Goal: Transaction & Acquisition: Purchase product/service

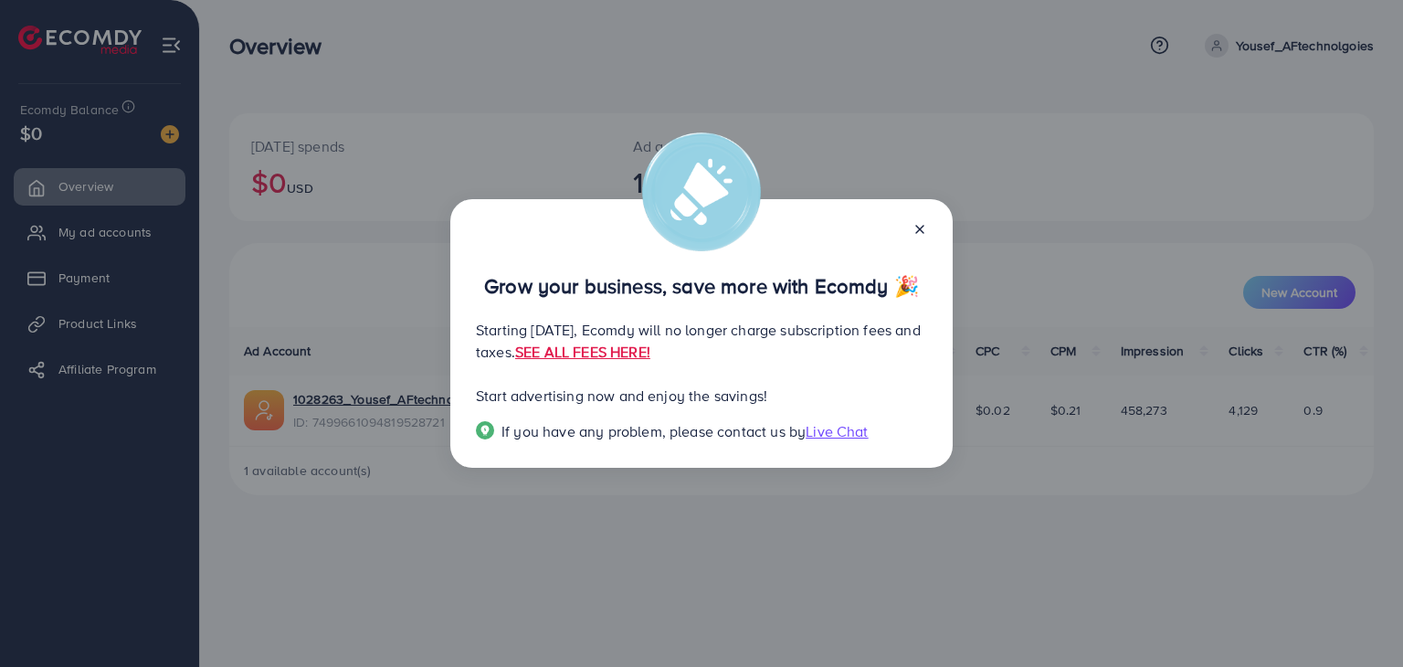
click at [917, 225] on icon at bounding box center [920, 229] width 15 height 15
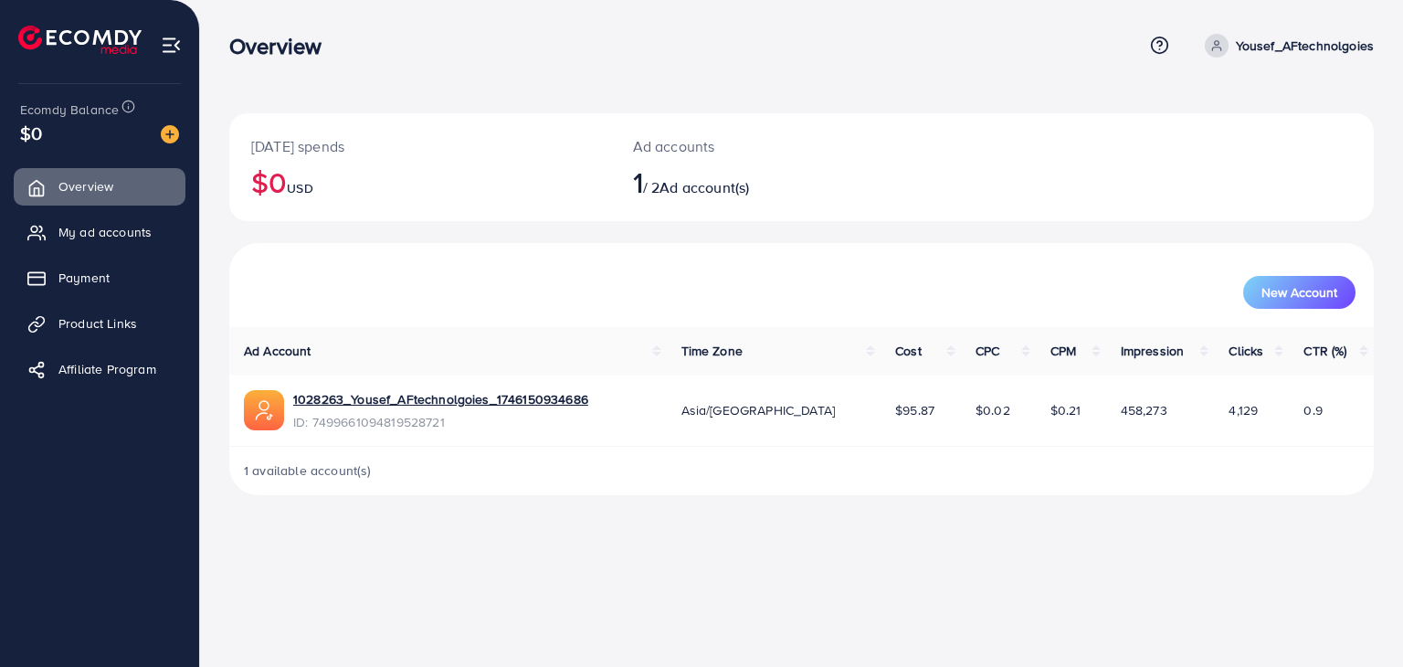
click at [1078, 403] on td "$0.21" at bounding box center [1071, 410] width 70 height 71
click at [83, 232] on span "My ad accounts" at bounding box center [109, 232] width 93 height 18
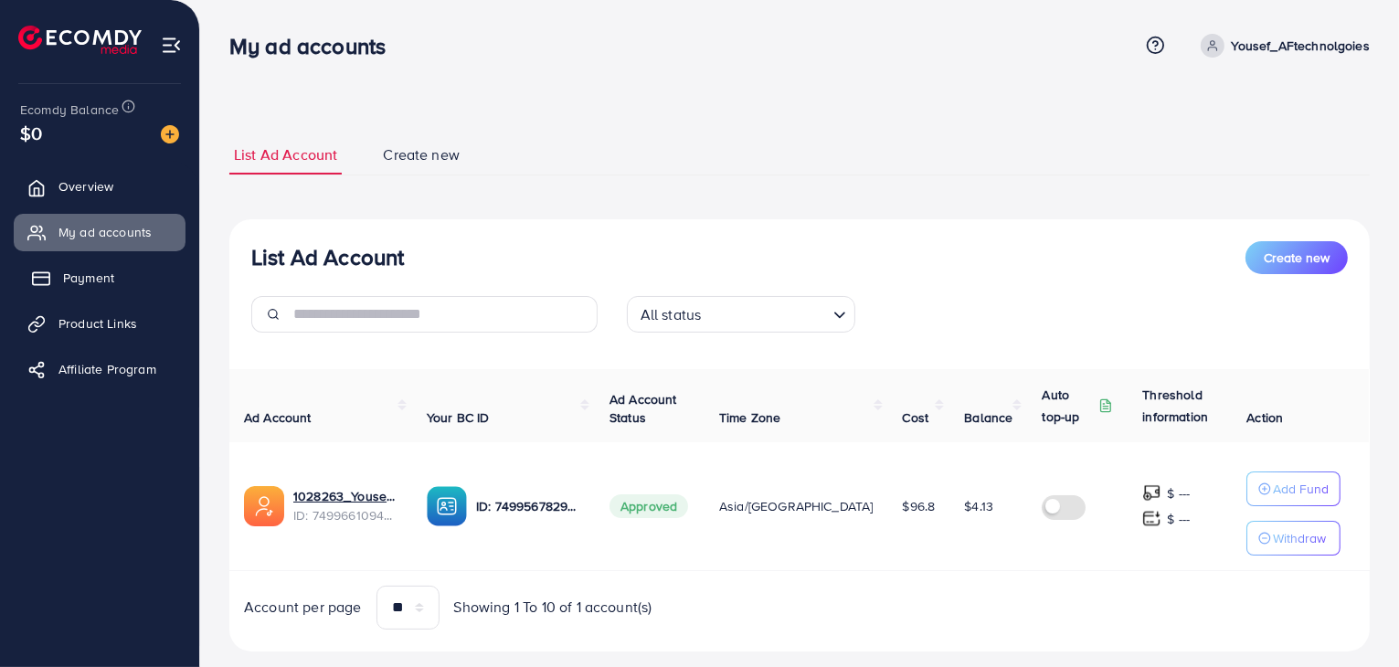
click at [77, 275] on span "Payment" at bounding box center [88, 278] width 51 height 18
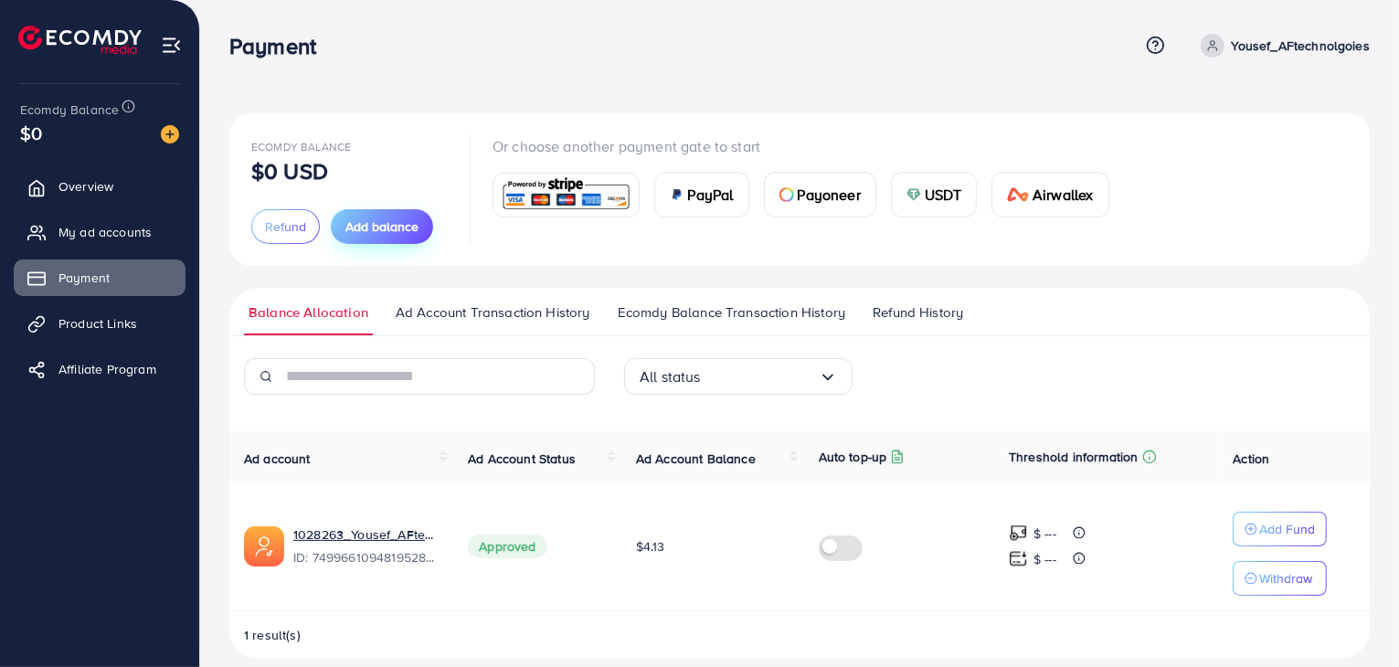
click at [358, 227] on span "Add balance" at bounding box center [381, 226] width 73 height 18
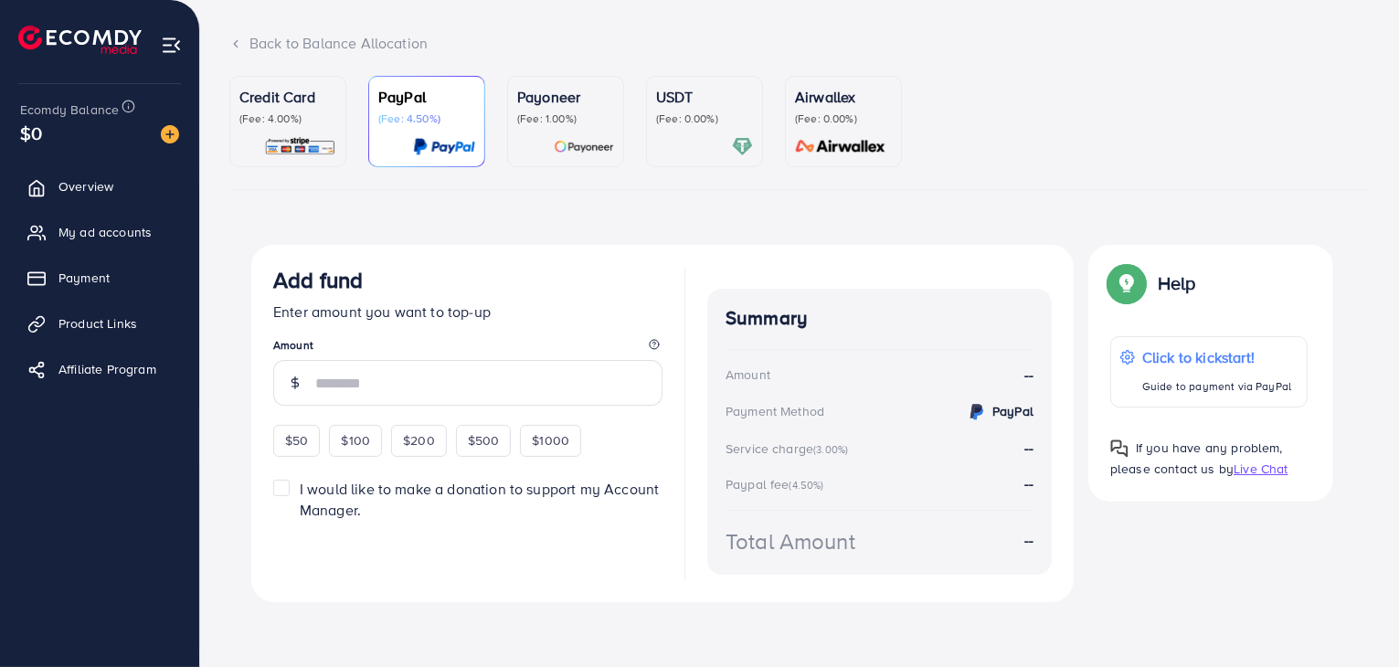
scroll to position [102, 0]
click at [289, 81] on link "Credit Card (Fee: 4.00%)" at bounding box center [287, 121] width 117 height 91
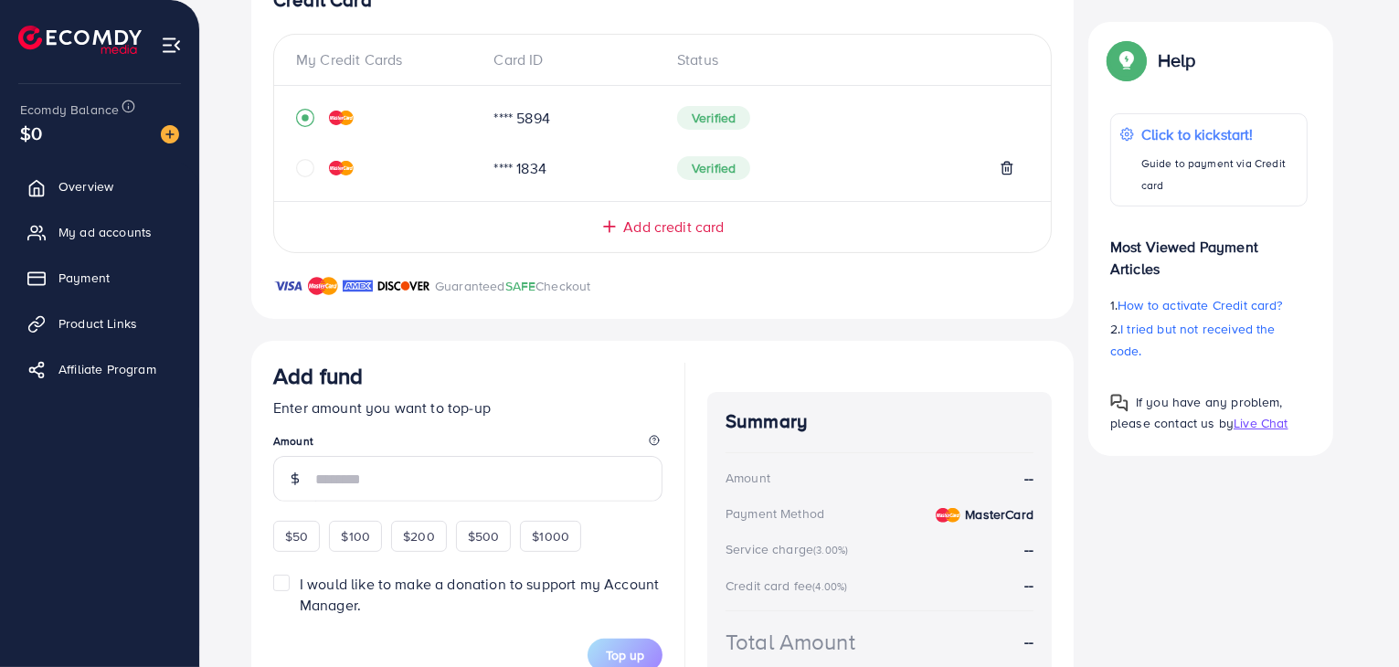
scroll to position [482, 0]
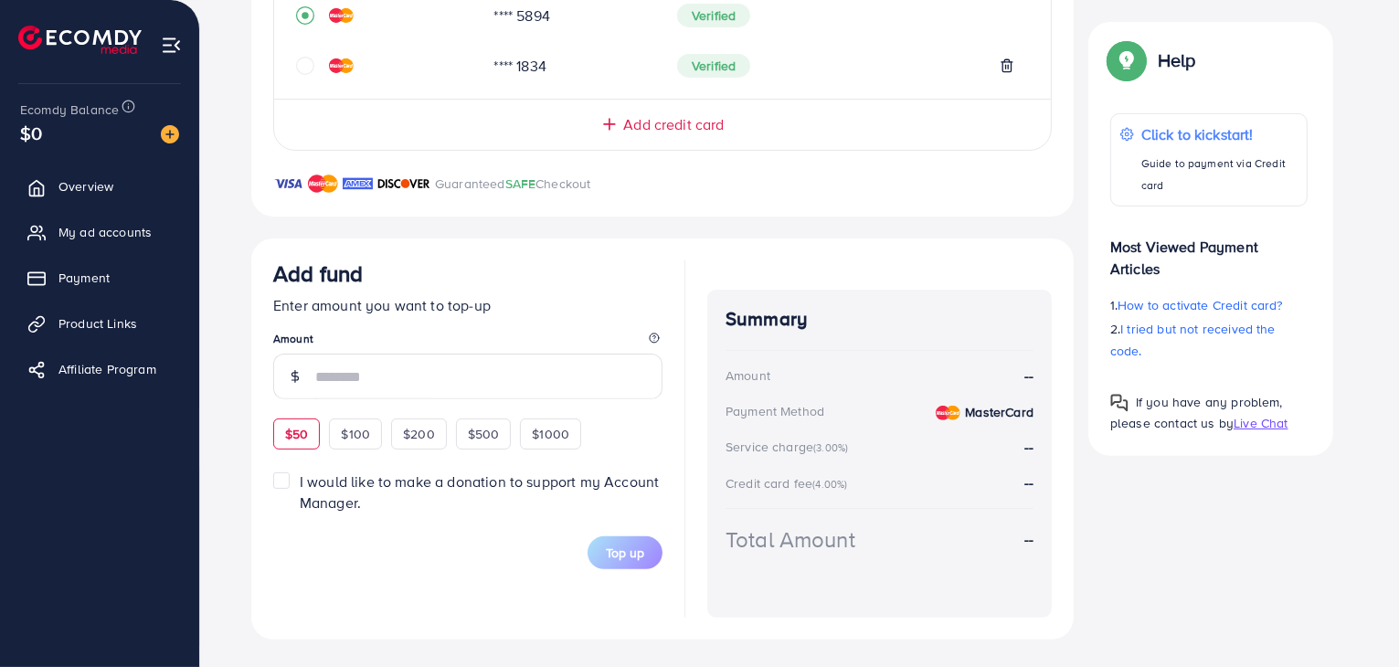
click at [293, 428] on span "$50" at bounding box center [296, 434] width 23 height 18
type input "**"
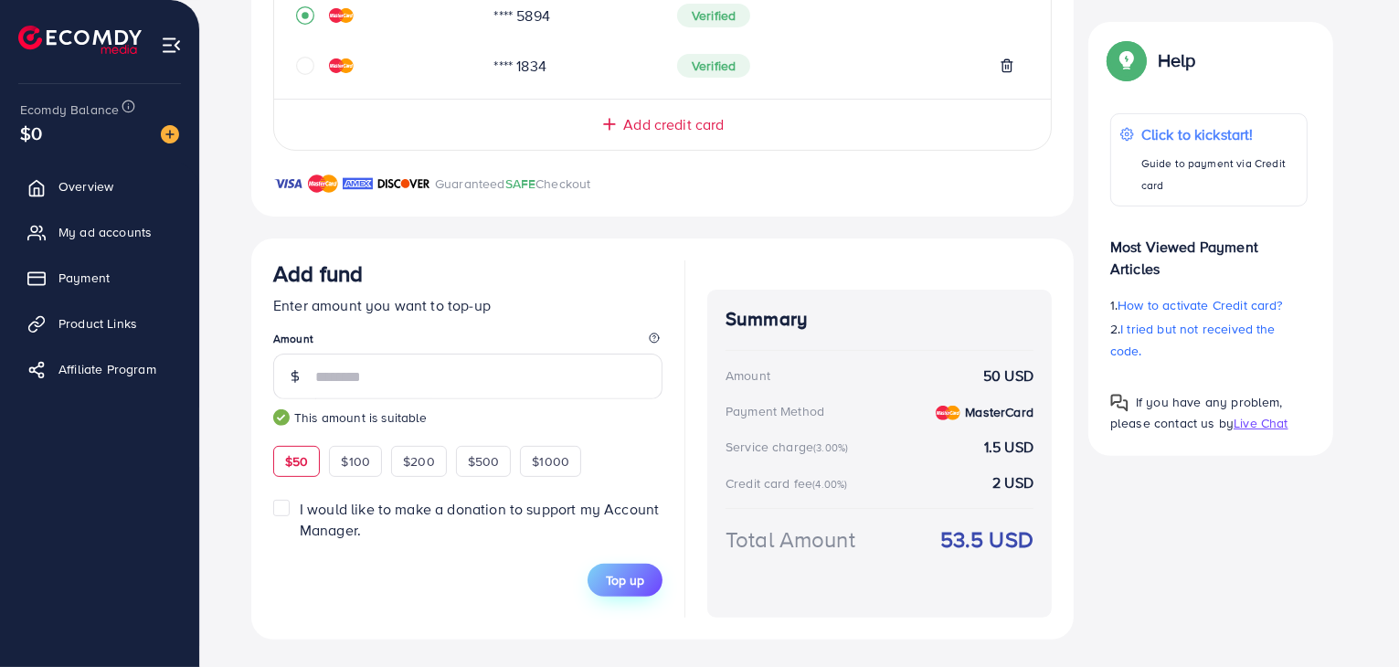
click at [611, 577] on span "Top up" at bounding box center [625, 580] width 38 height 18
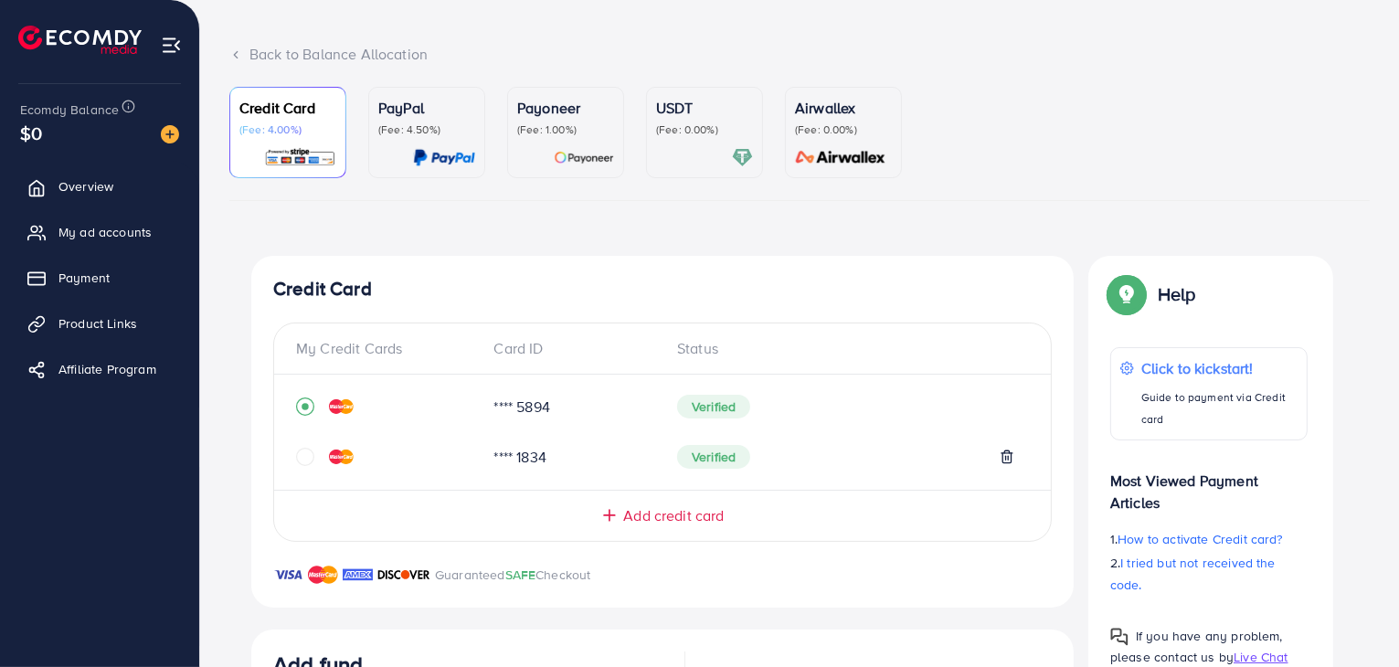
scroll to position [89, 0]
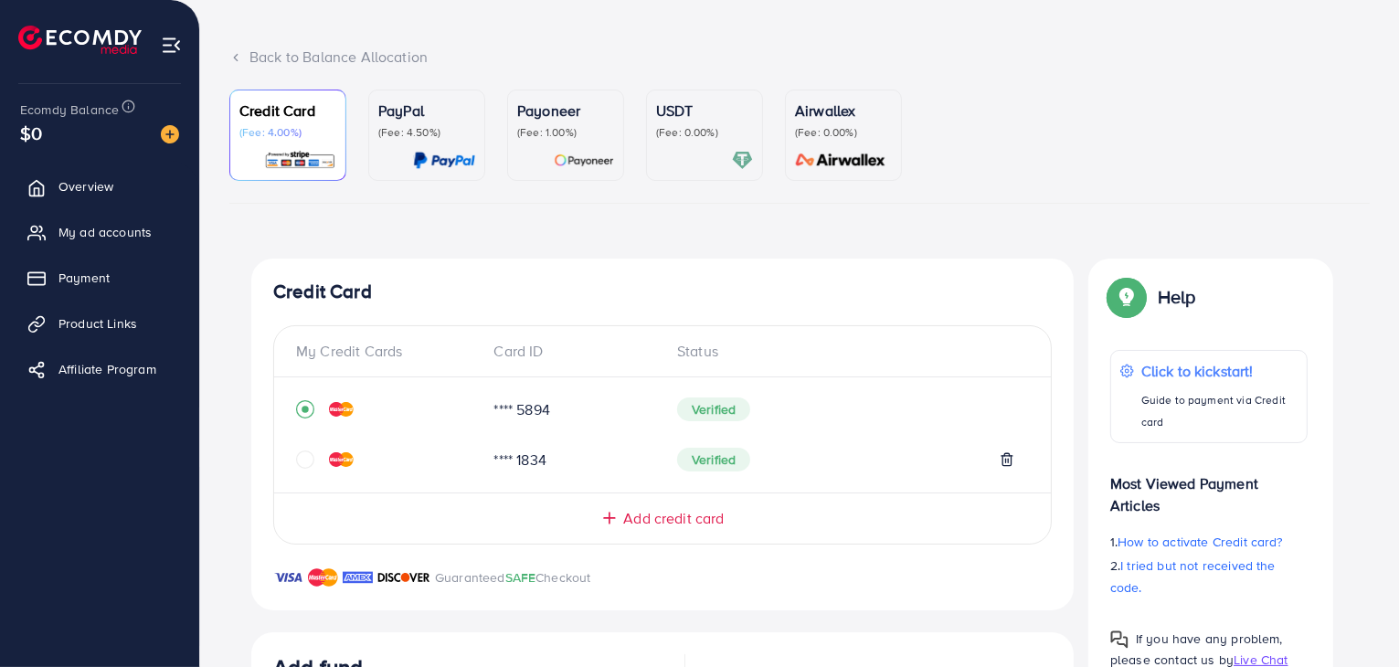
click at [307, 467] on icon "circle" at bounding box center [305, 459] width 18 height 18
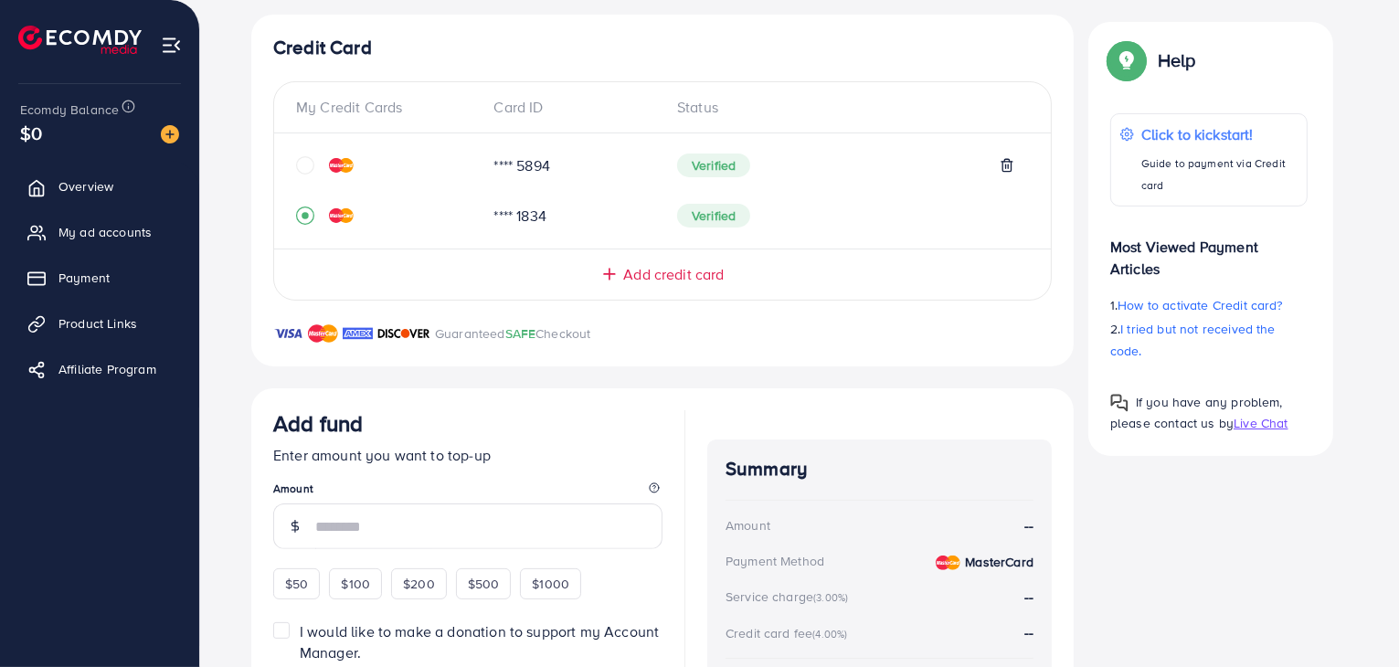
scroll to position [332, 0]
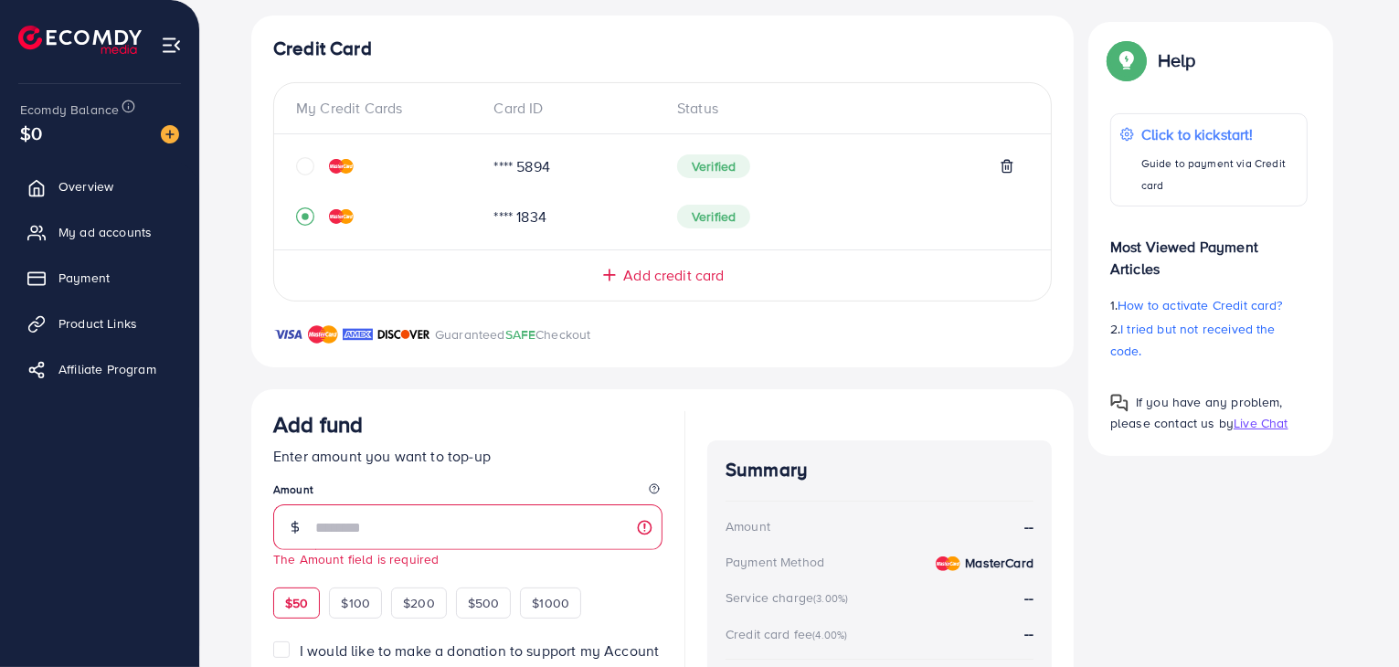
click at [305, 584] on div "$50 $100 $200 $500 $1000" at bounding box center [460, 601] width 375 height 36
click at [305, 599] on span "$50" at bounding box center [296, 603] width 23 height 18
type input "**"
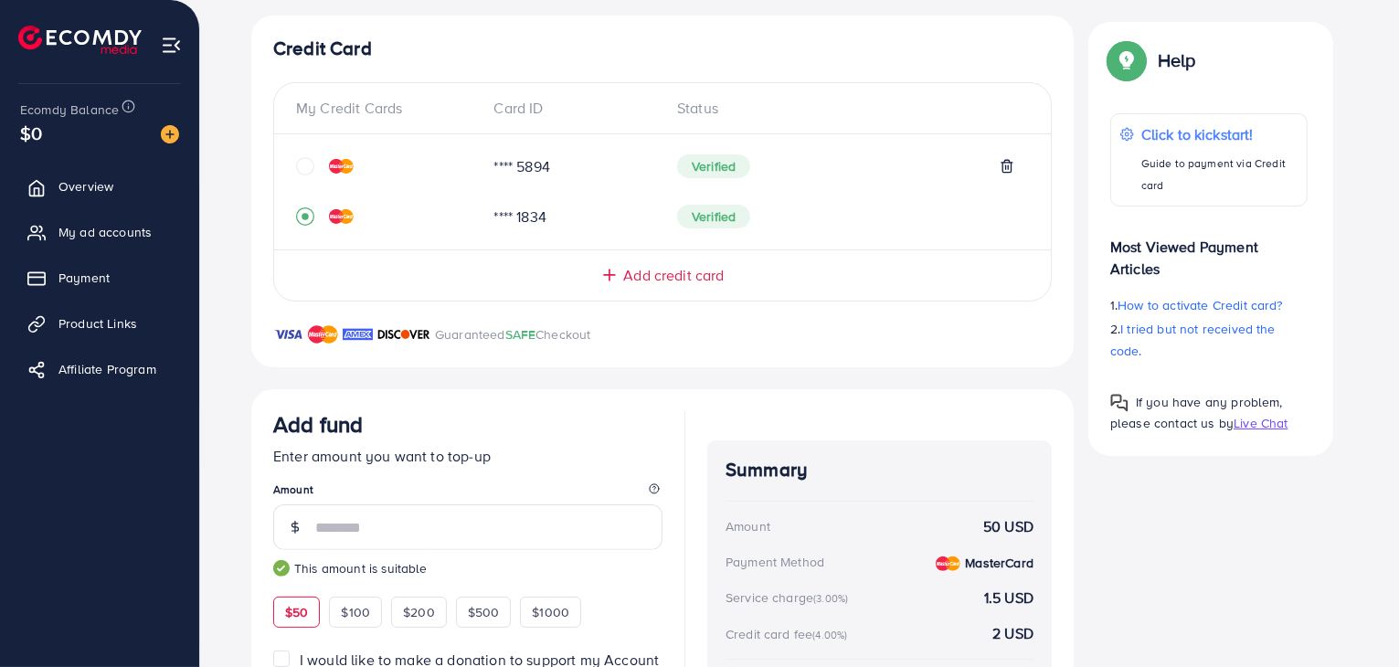
scroll to position [482, 0]
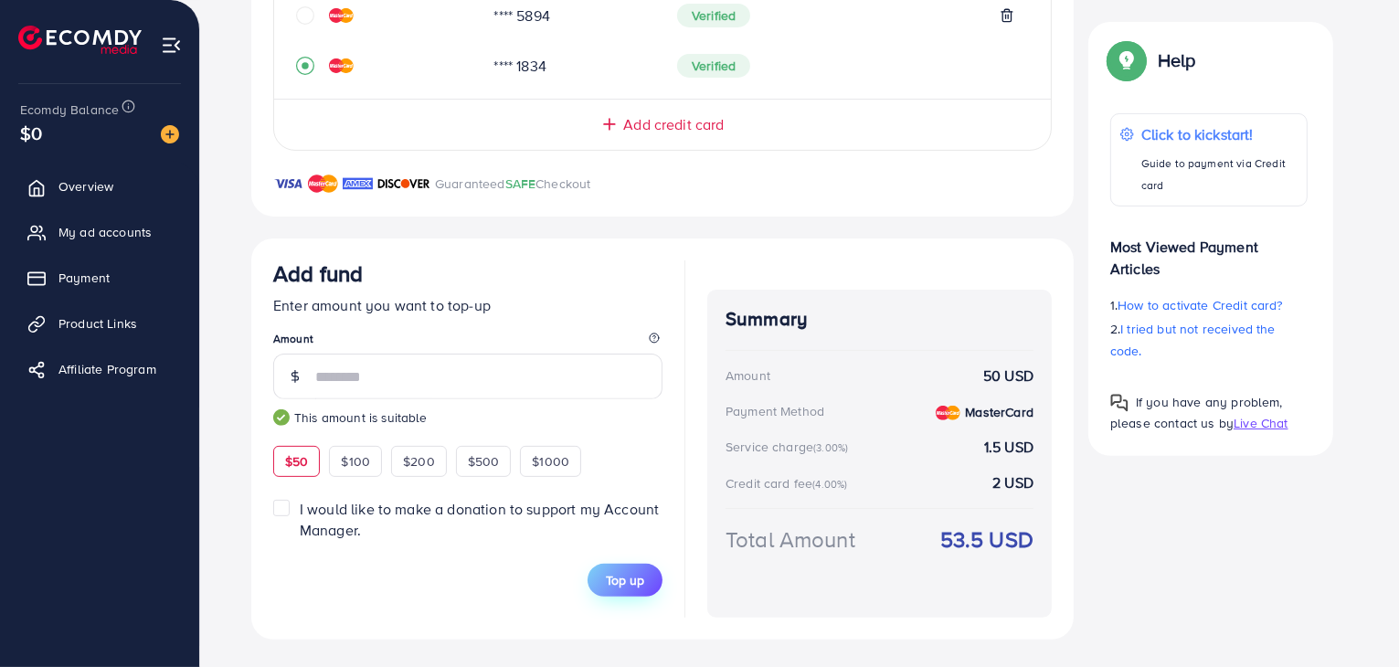
click at [632, 587] on button "Top up" at bounding box center [624, 580] width 75 height 33
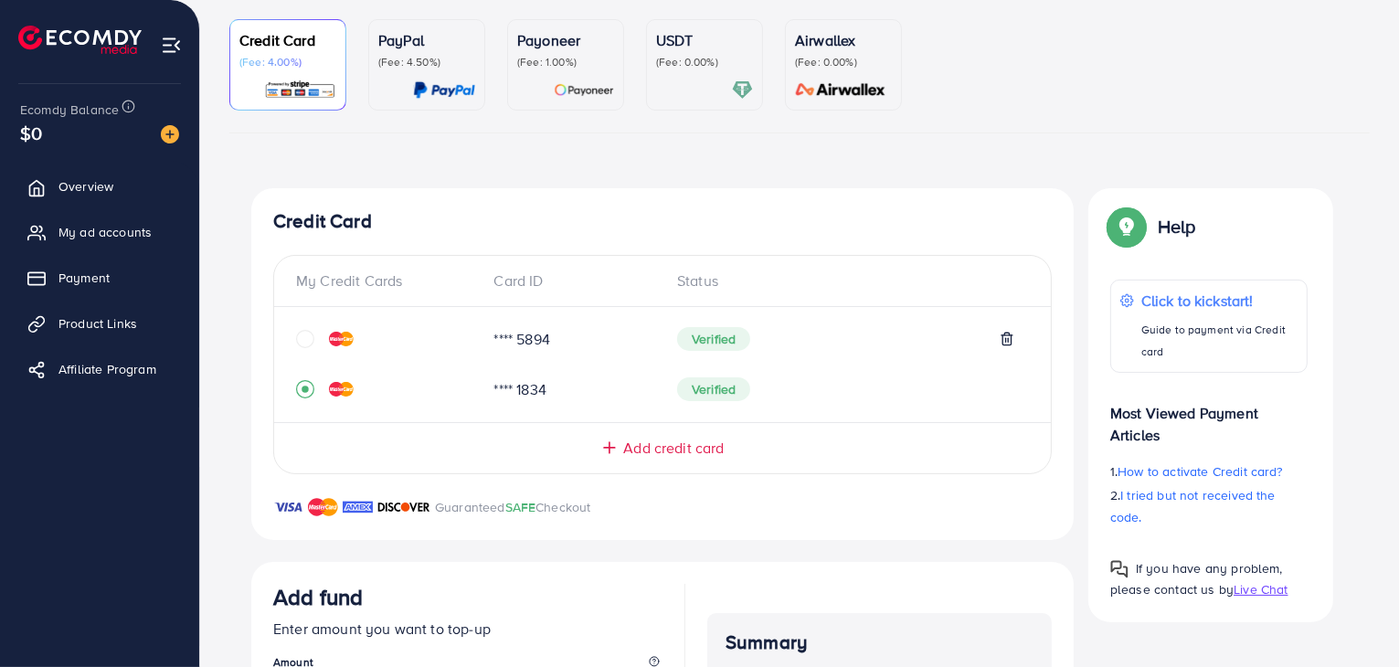
scroll to position [161, 0]
click at [683, 441] on span "Add credit card" at bounding box center [673, 446] width 100 height 21
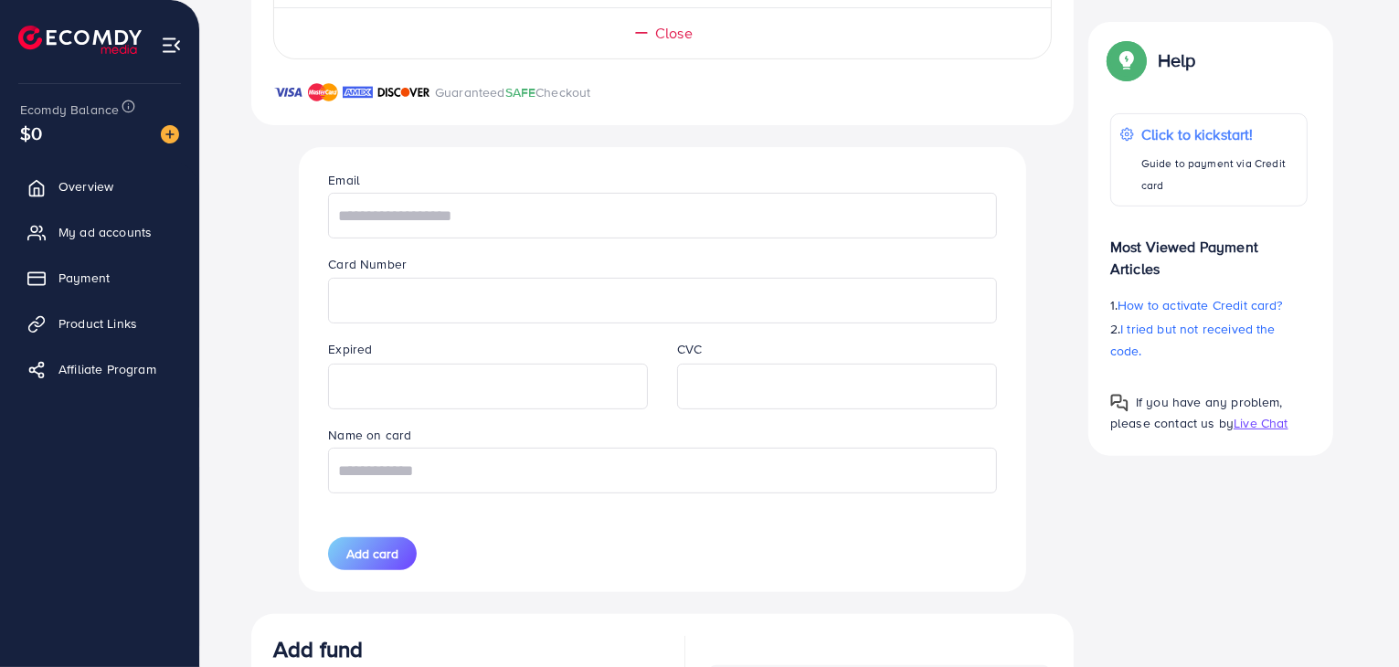
scroll to position [574, 0]
click at [464, 222] on input "text" at bounding box center [662, 216] width 668 height 46
type input "**********"
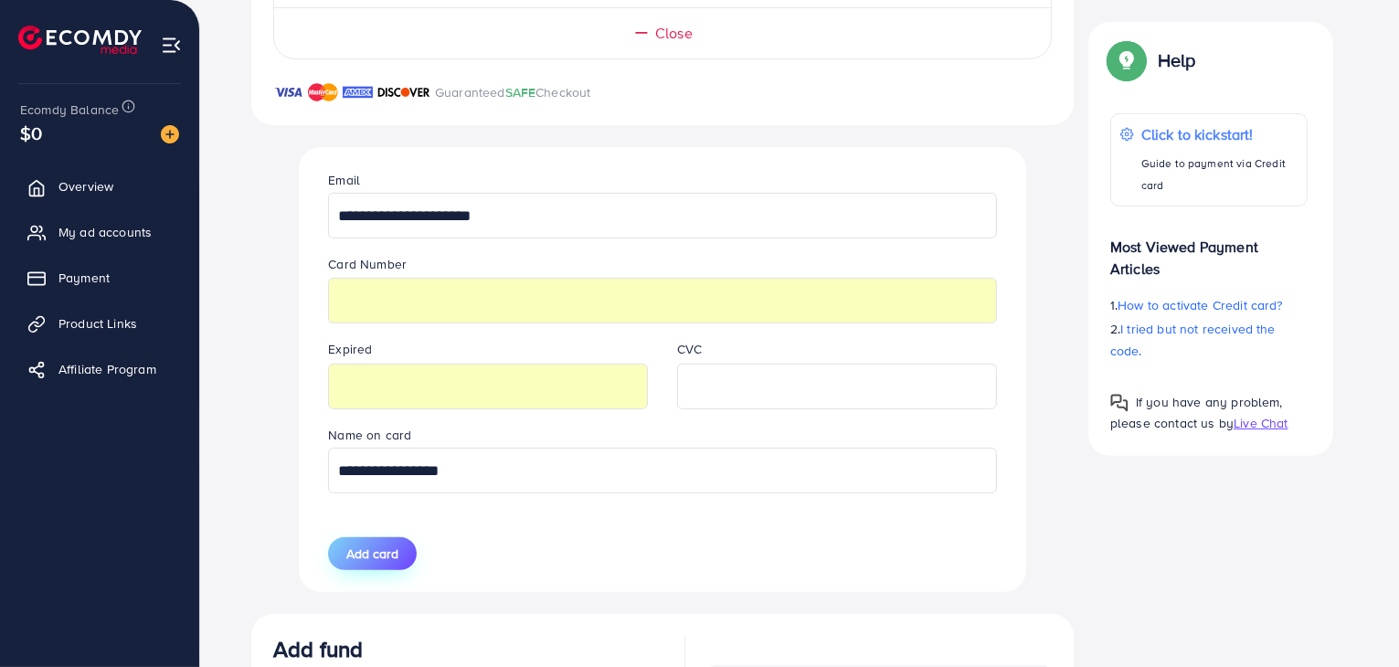
click at [369, 545] on span "Add card" at bounding box center [372, 553] width 52 height 18
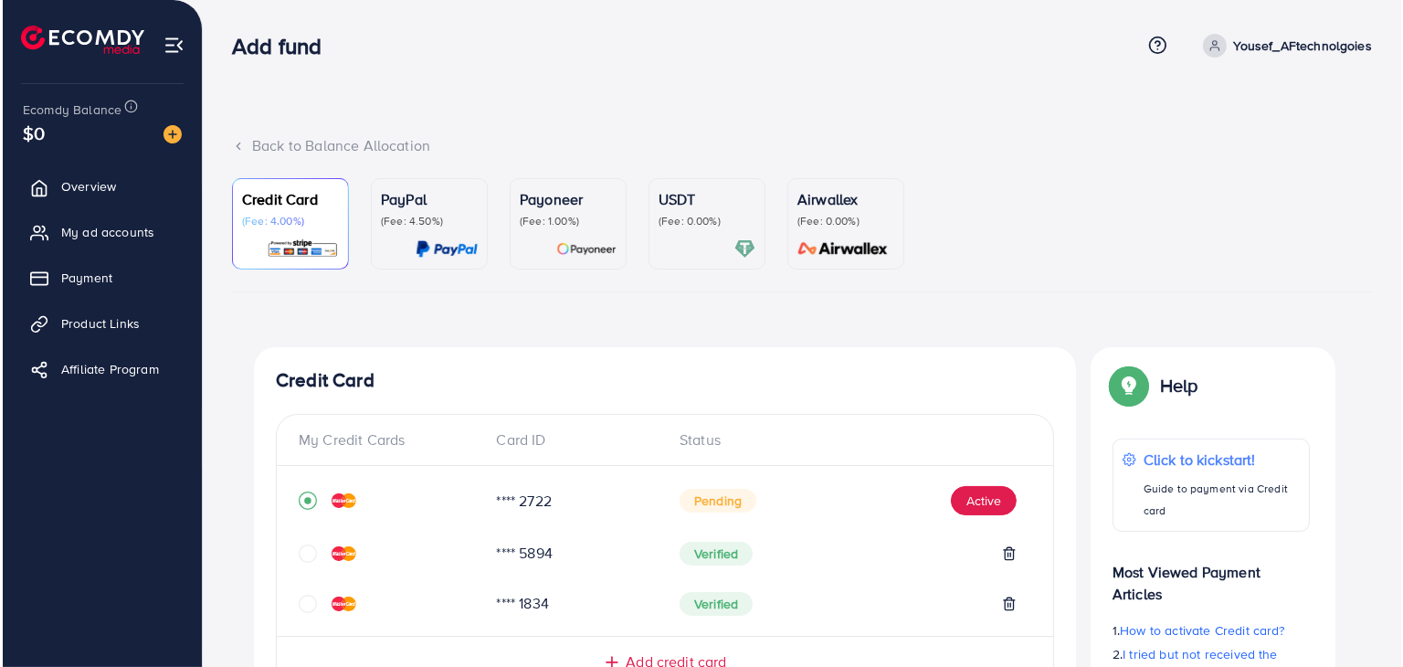
scroll to position [143, 0]
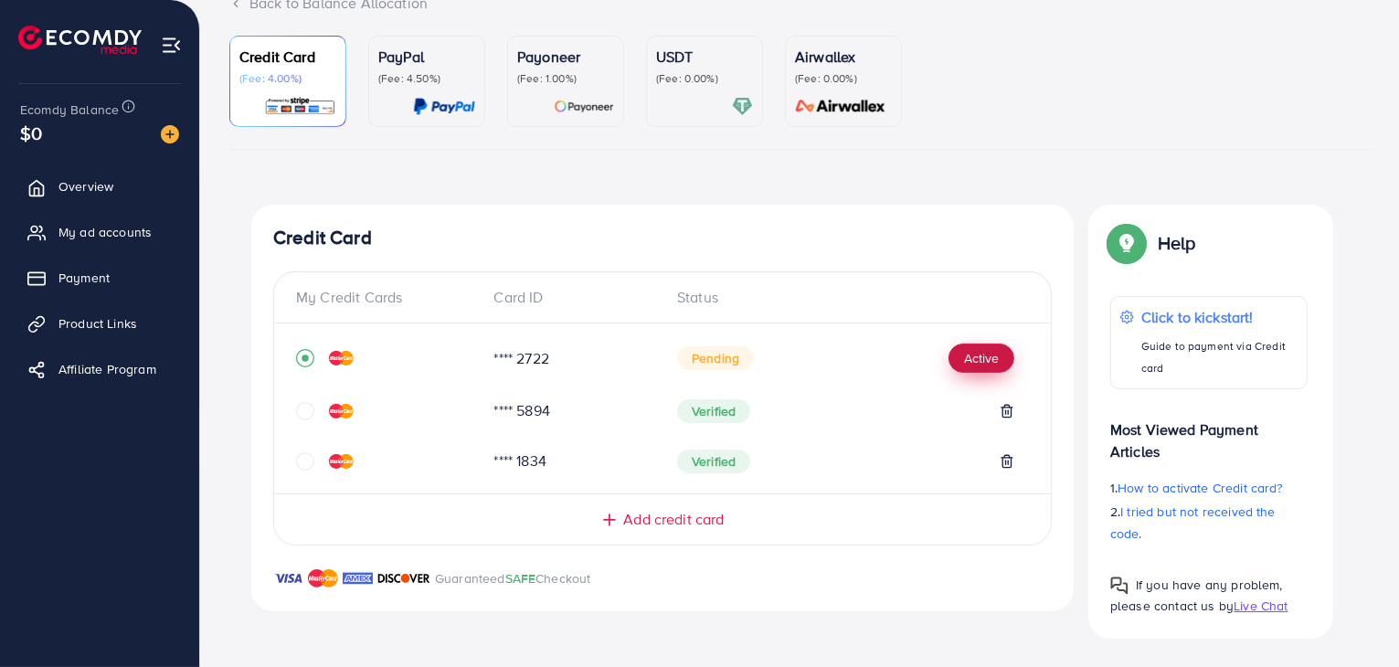
click at [988, 352] on button "Active" at bounding box center [981, 358] width 66 height 29
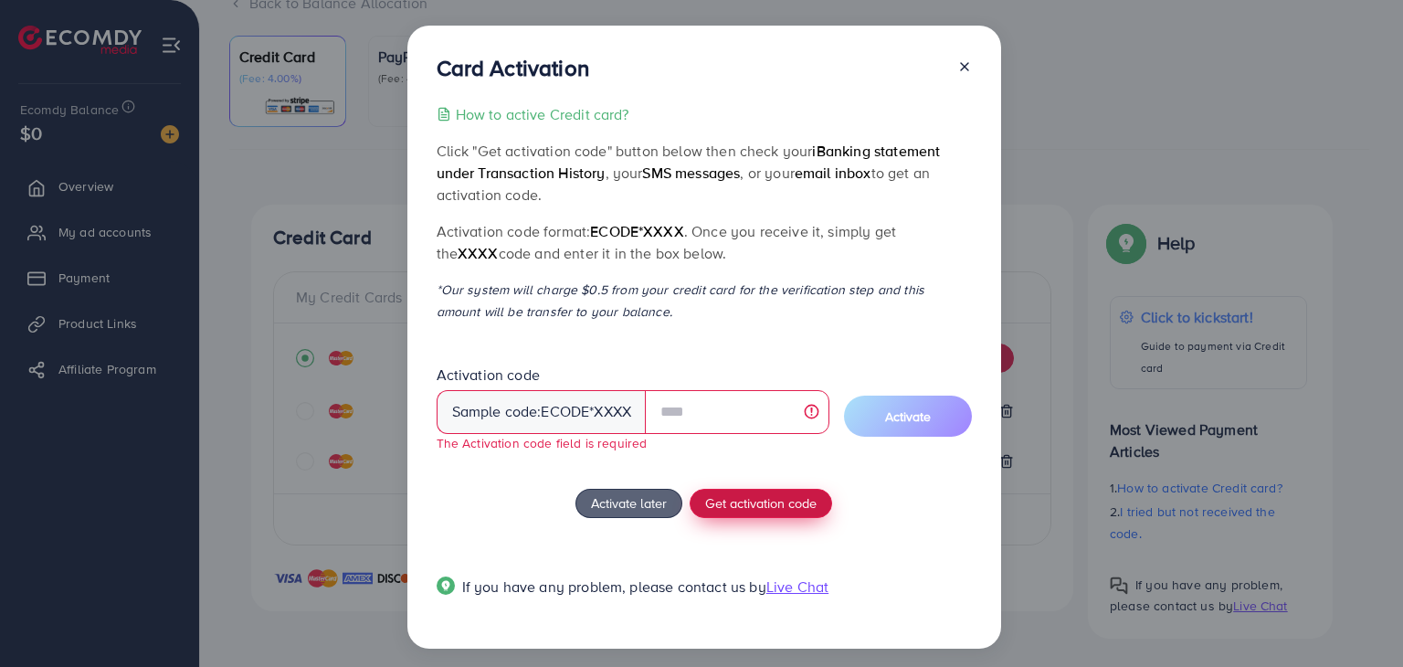
click at [727, 491] on button "Get activation code" at bounding box center [761, 503] width 143 height 29
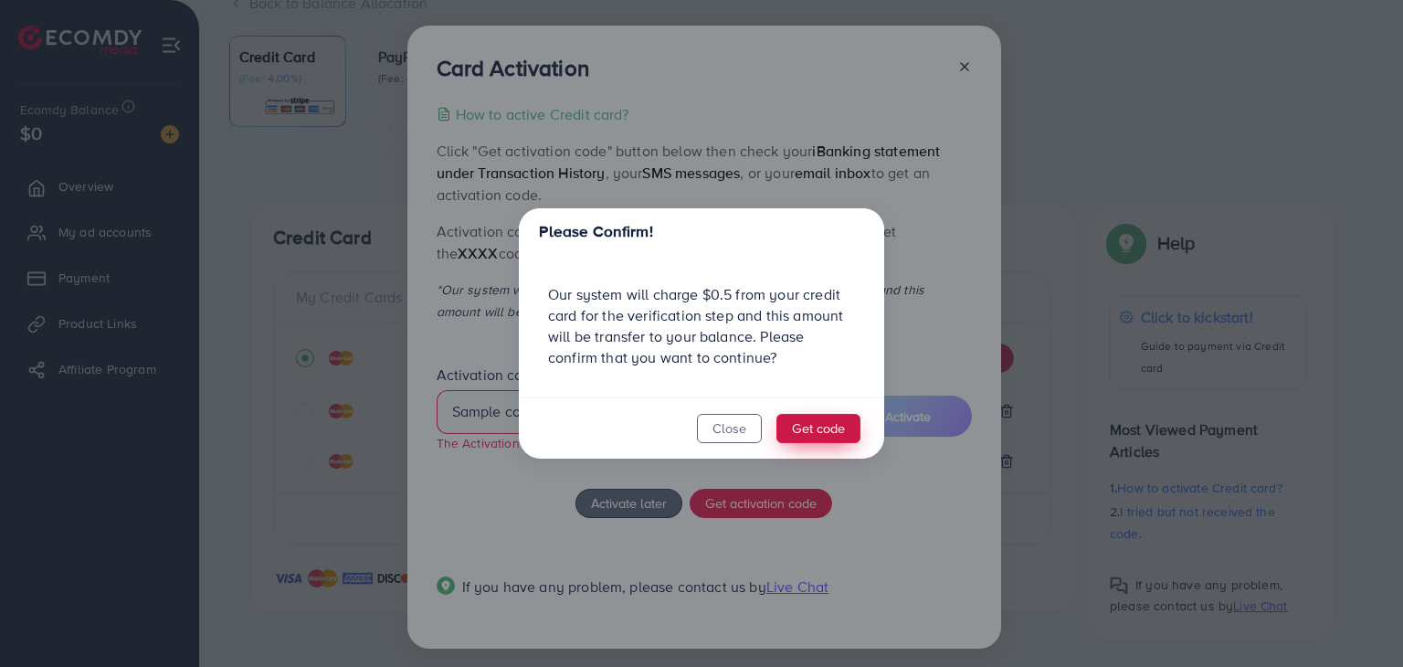
click at [843, 424] on button "Get code" at bounding box center [819, 428] width 84 height 29
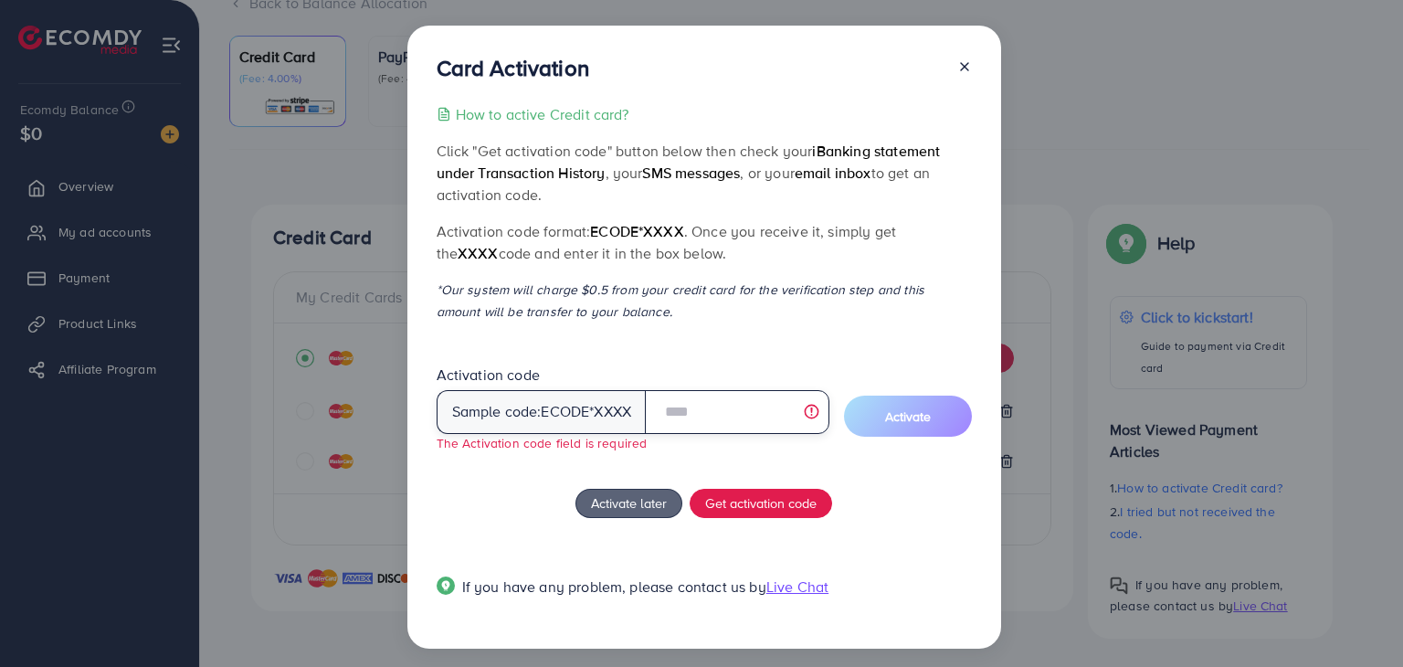
click at [685, 399] on input "text" at bounding box center [737, 412] width 184 height 44
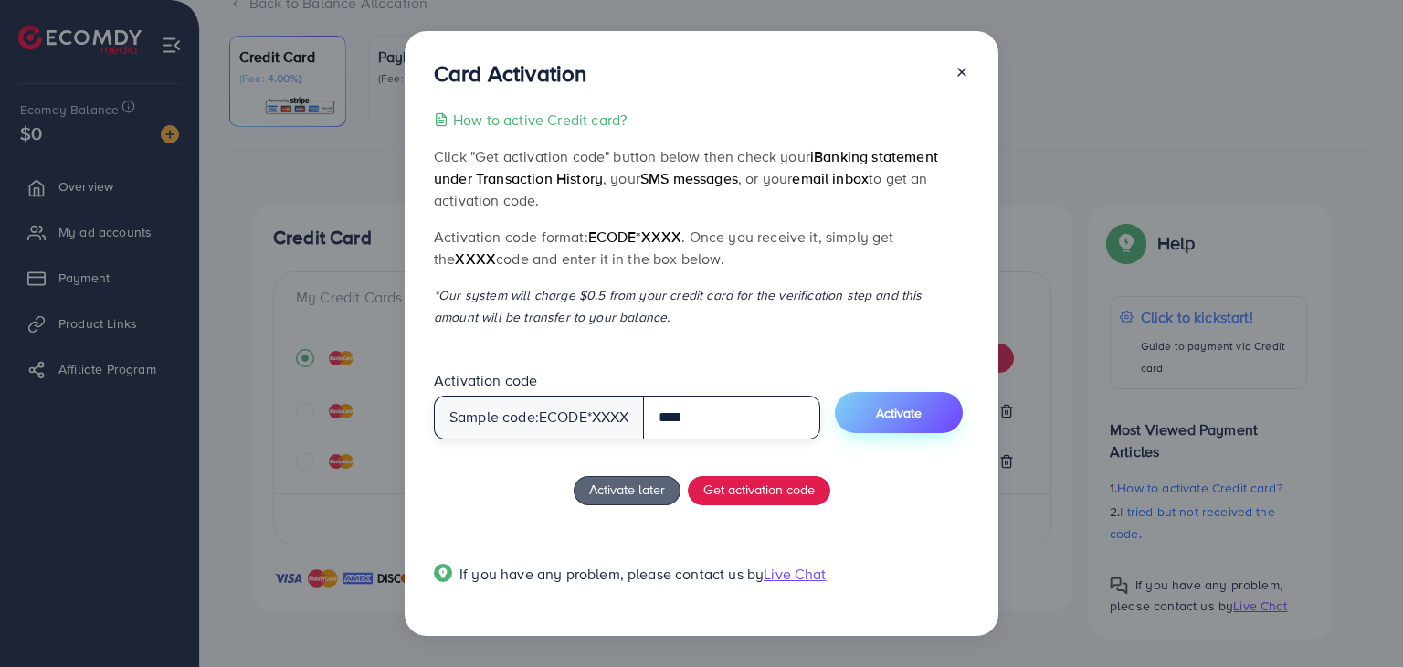
type input "****"
click at [877, 407] on button "Activate" at bounding box center [899, 412] width 128 height 41
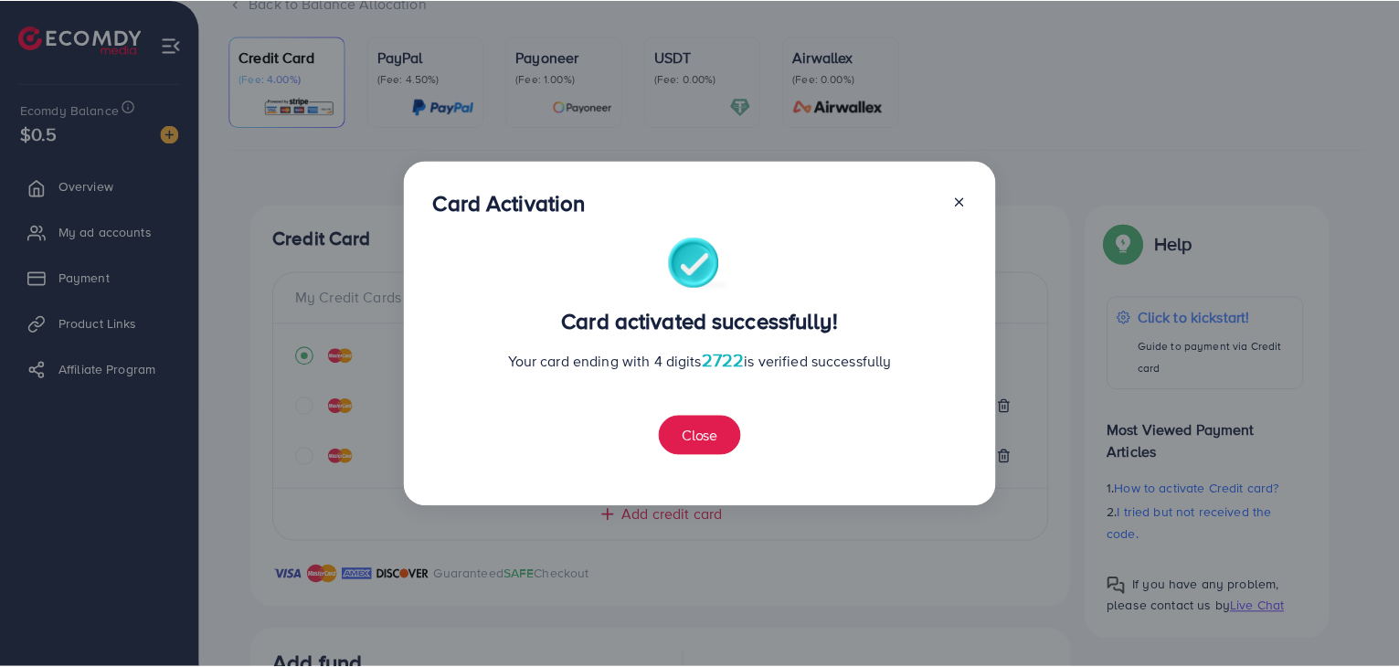
scroll to position [534, 0]
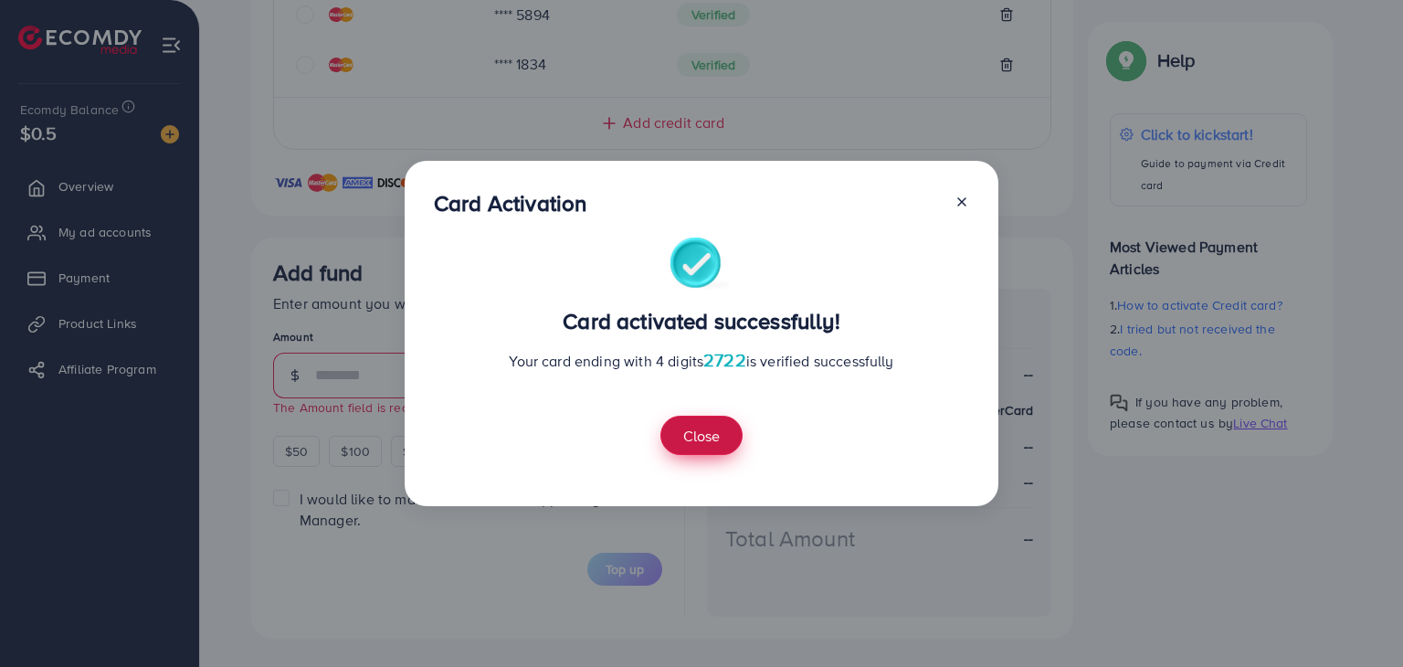
click at [674, 429] on button "Close" at bounding box center [702, 435] width 82 height 39
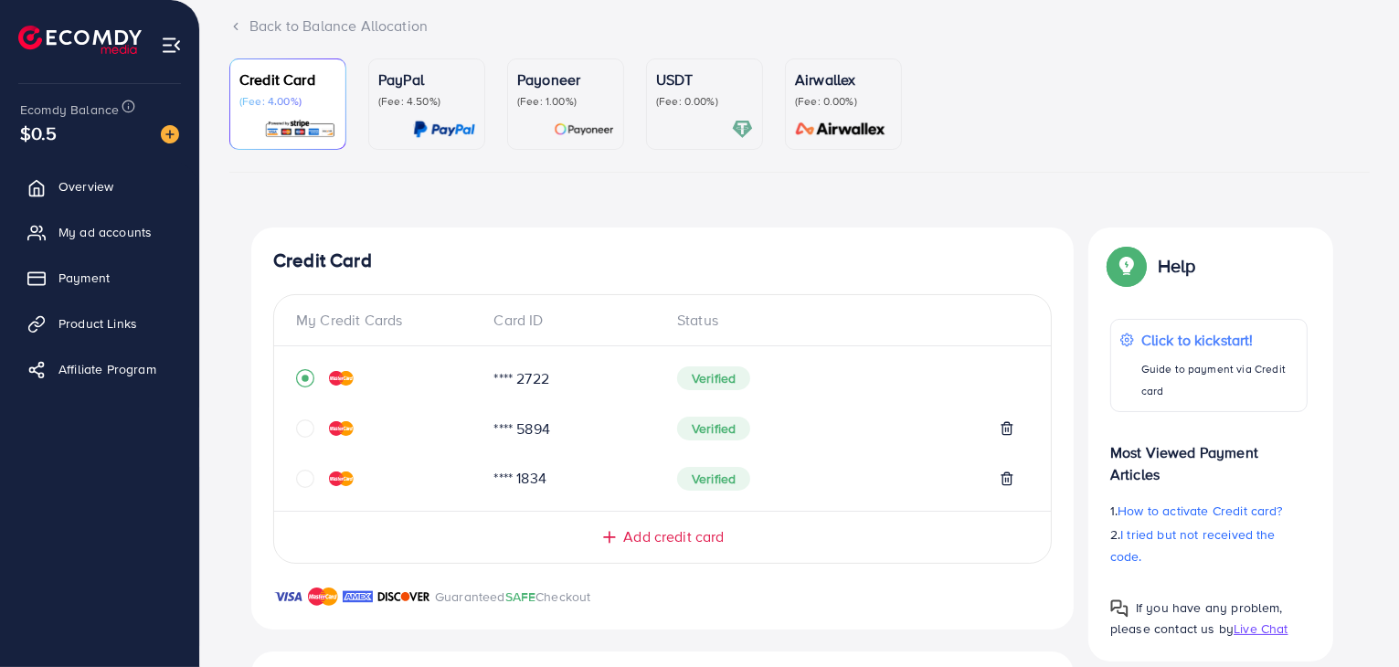
scroll to position [135, 0]
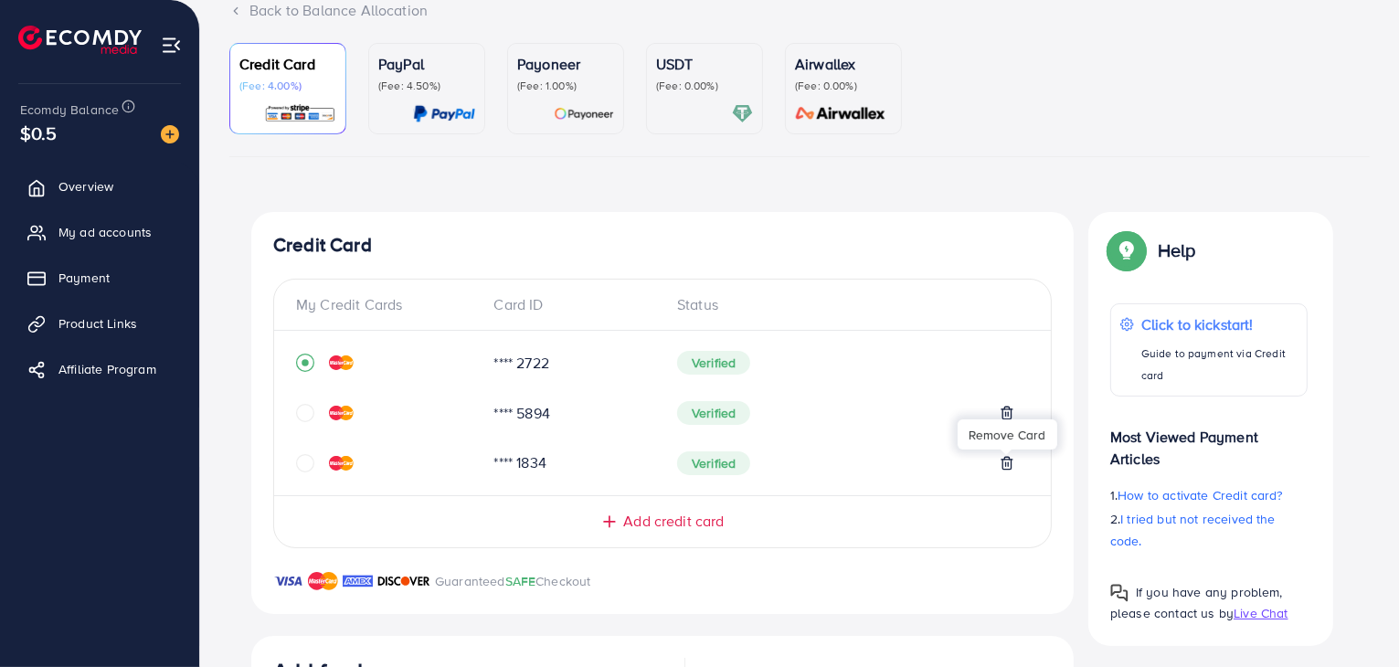
drag, startPoint x: 1022, startPoint y: 461, endPoint x: 1001, endPoint y: 459, distance: 21.2
click at [1001, 459] on div "Verified" at bounding box center [845, 463] width 366 height 24
click at [1001, 460] on polyline at bounding box center [1006, 460] width 11 height 0
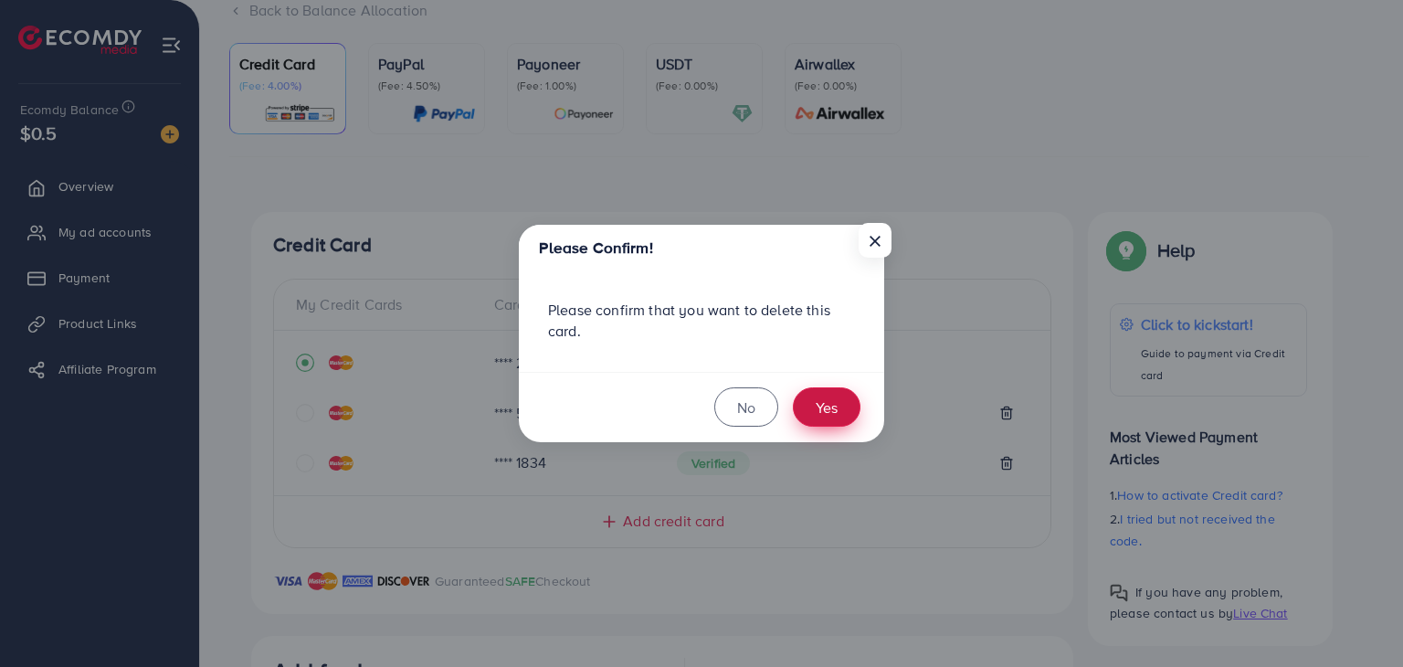
click at [833, 403] on button "Yes" at bounding box center [827, 406] width 68 height 39
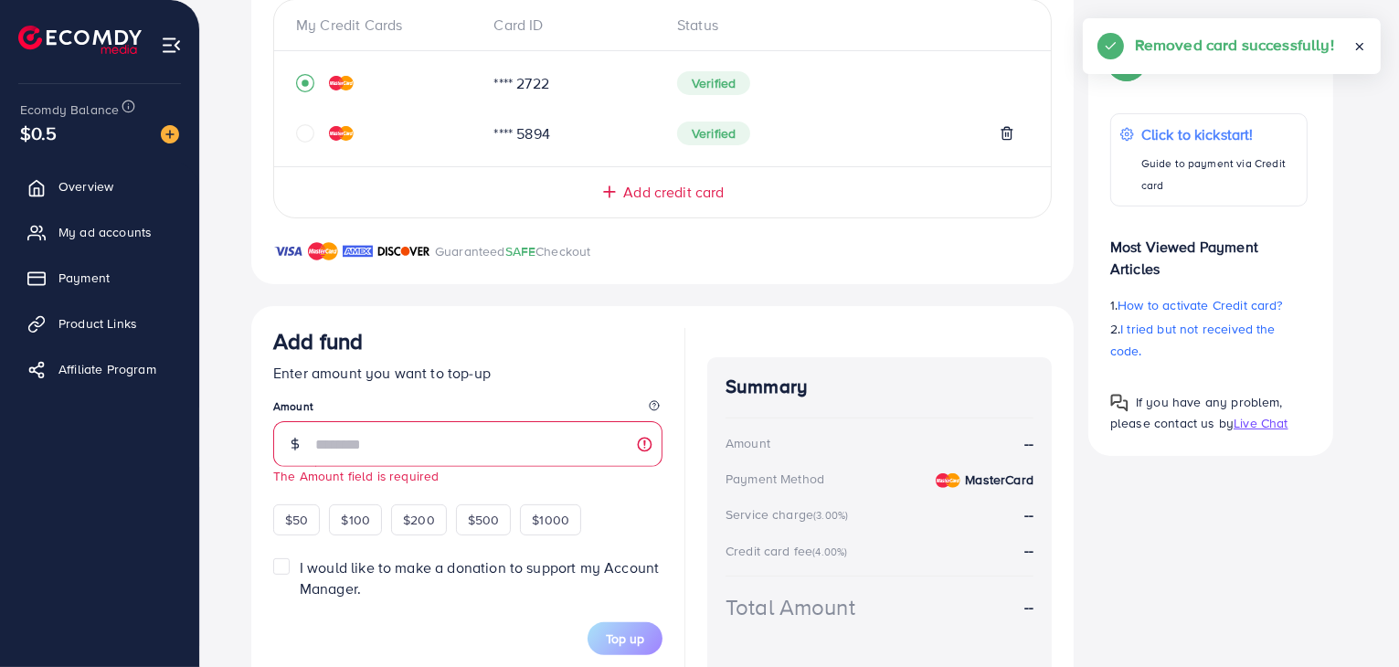
scroll to position [482, 0]
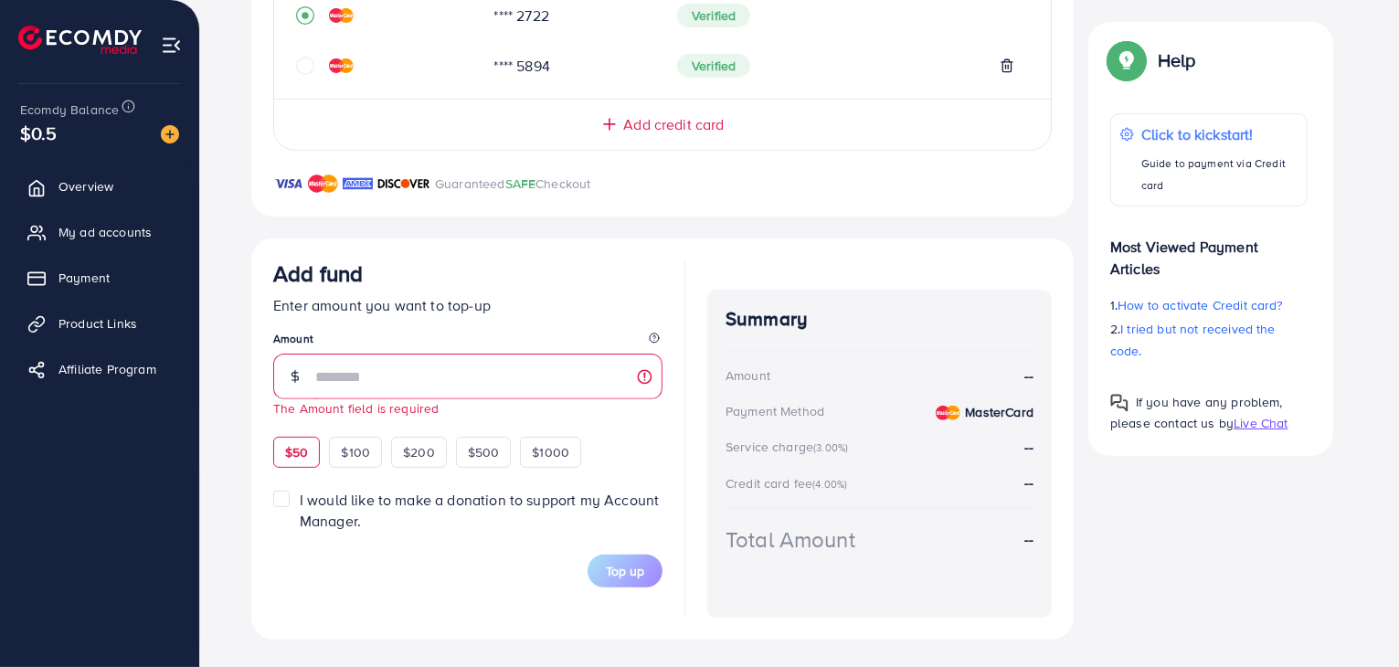
click at [306, 449] on span "$50" at bounding box center [296, 452] width 23 height 18
type input "**"
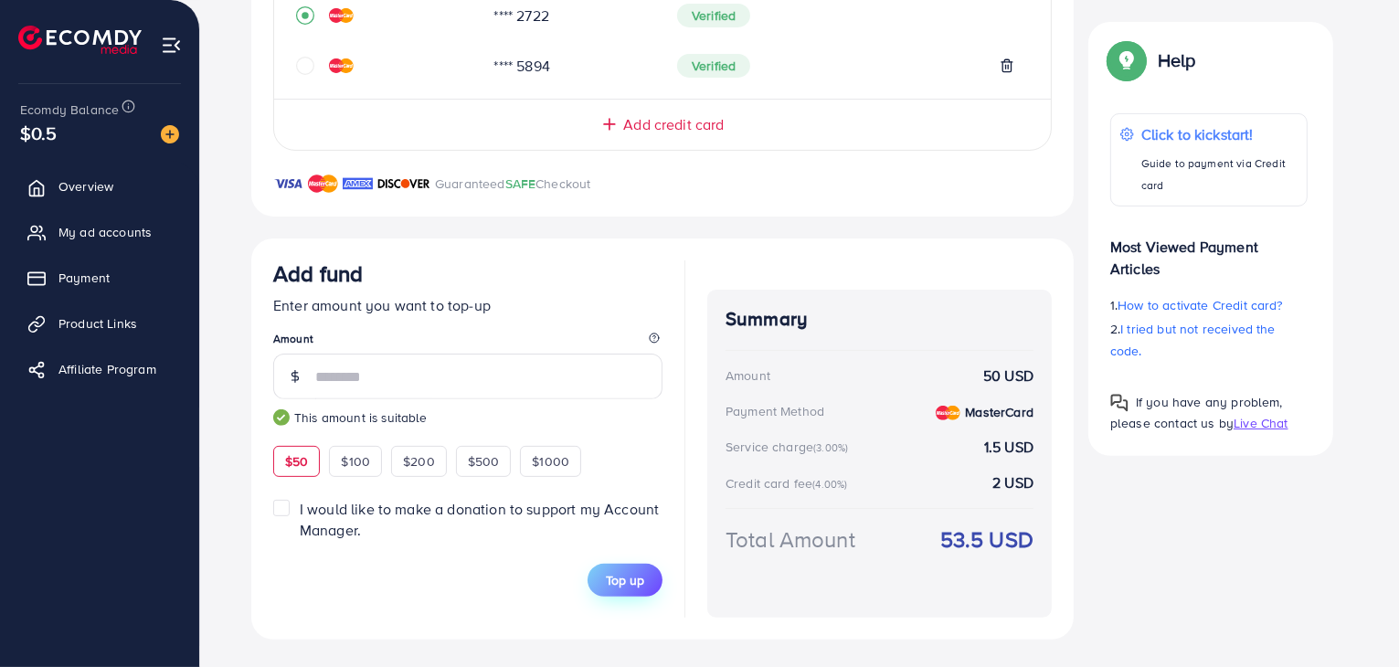
click at [621, 587] on button "Top up" at bounding box center [624, 580] width 75 height 33
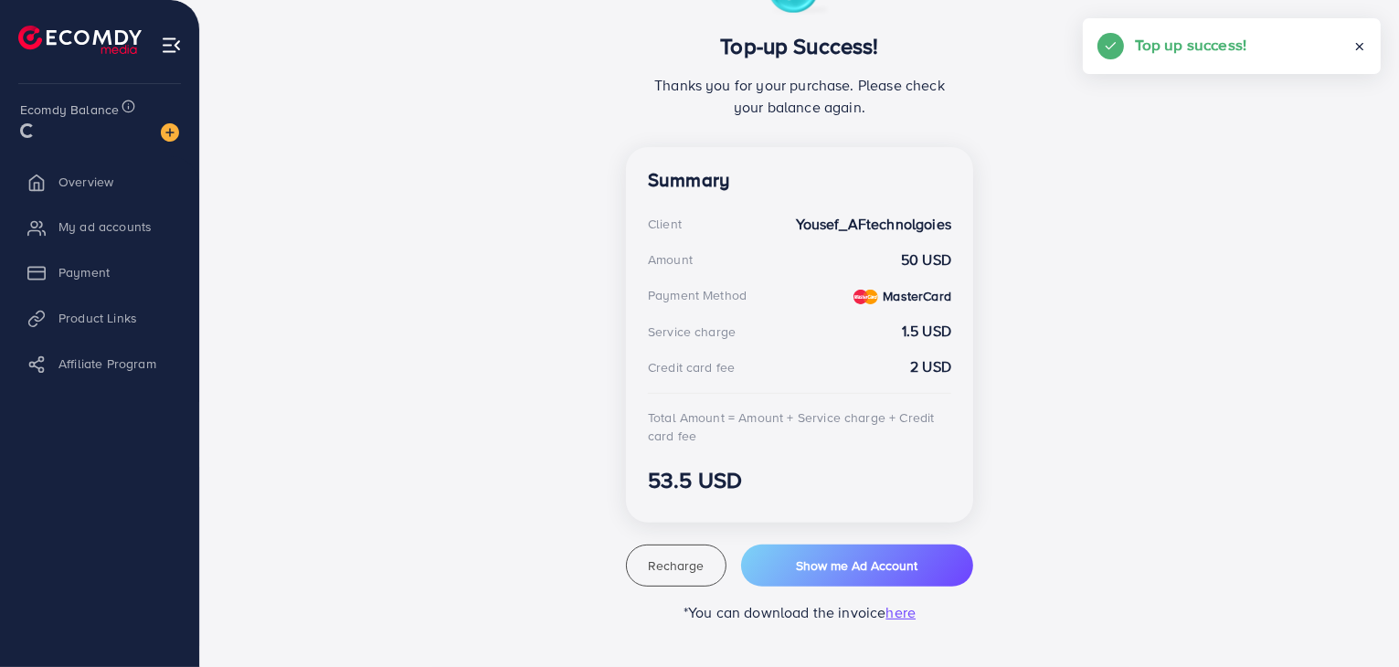
scroll to position [384, 0]
click at [106, 184] on span "Overview" at bounding box center [90, 186] width 55 height 18
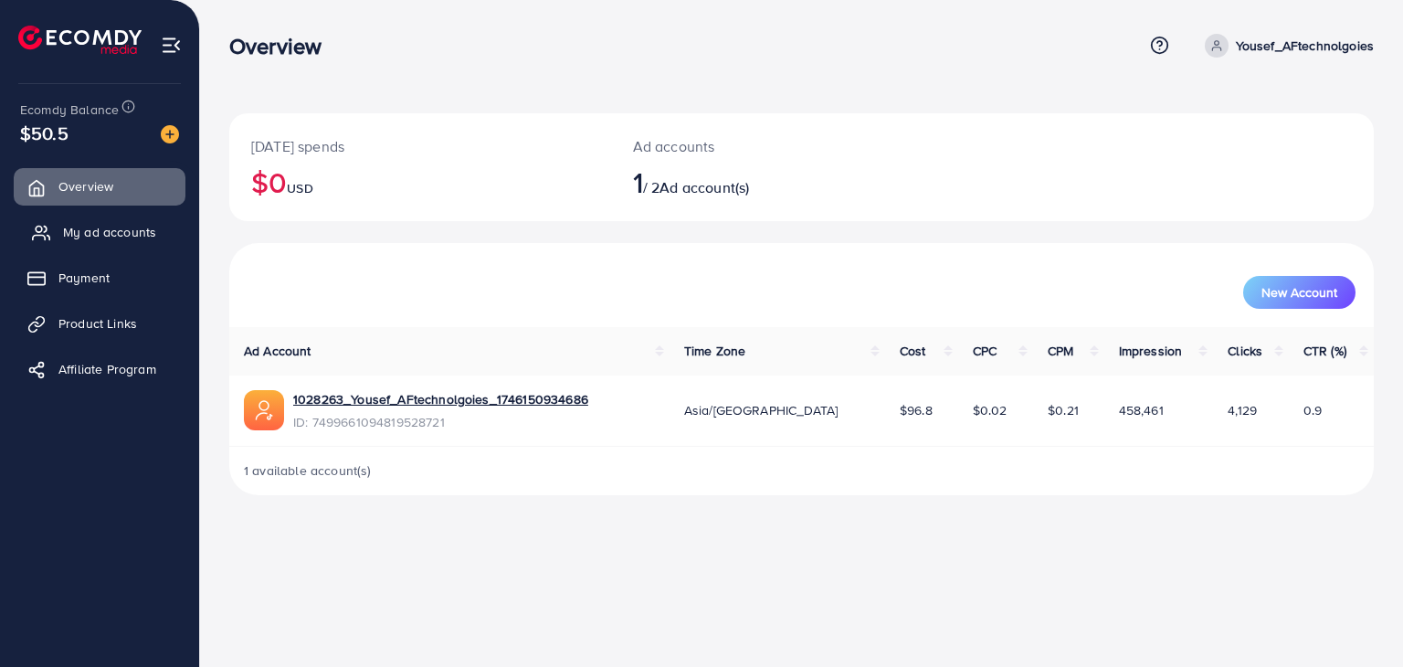
click at [82, 241] on span "My ad accounts" at bounding box center [109, 232] width 93 height 18
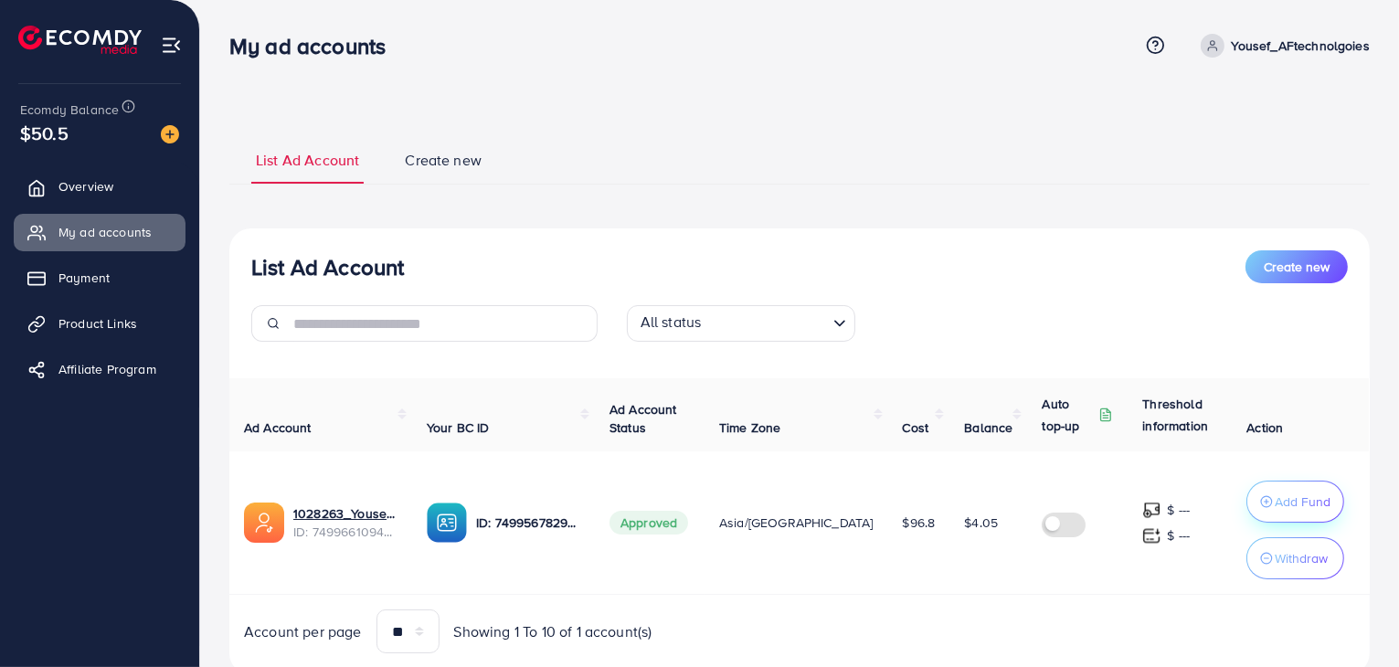
click at [1294, 501] on p "Add Fund" at bounding box center [1303, 502] width 56 height 22
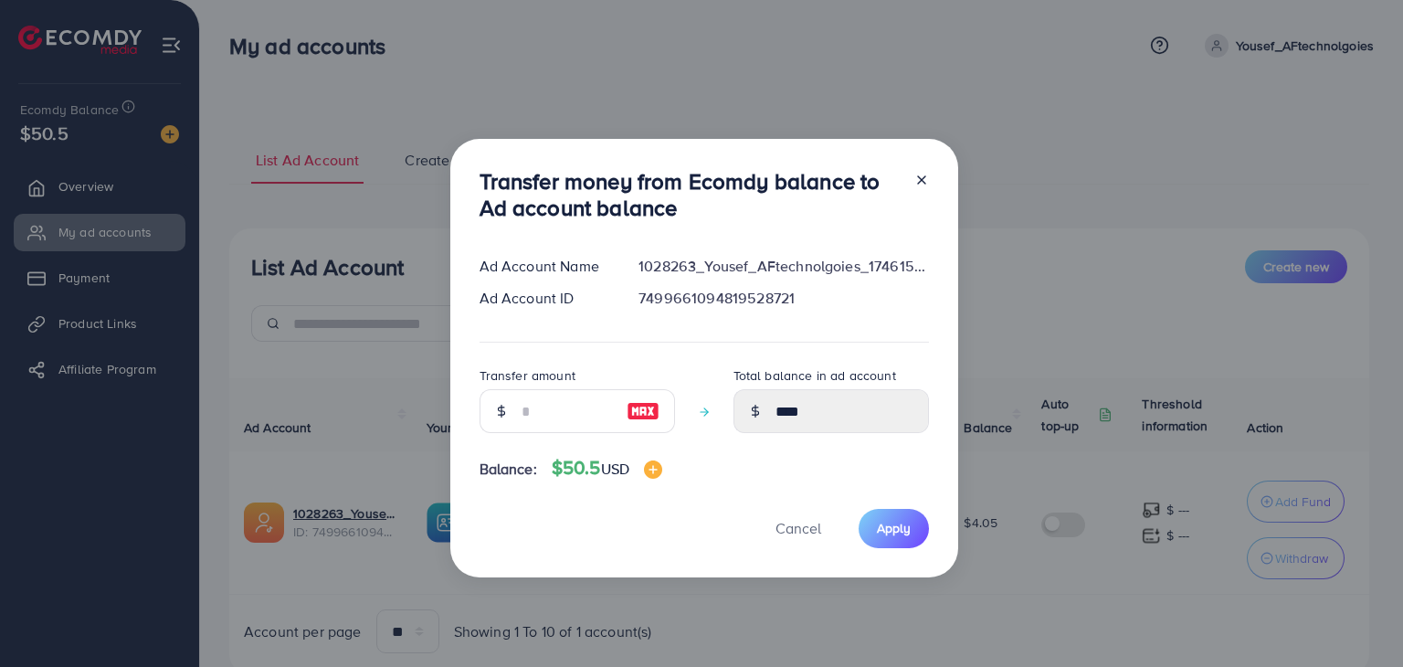
click at [633, 417] on img at bounding box center [643, 411] width 33 height 22
type input "**"
type input "*****"
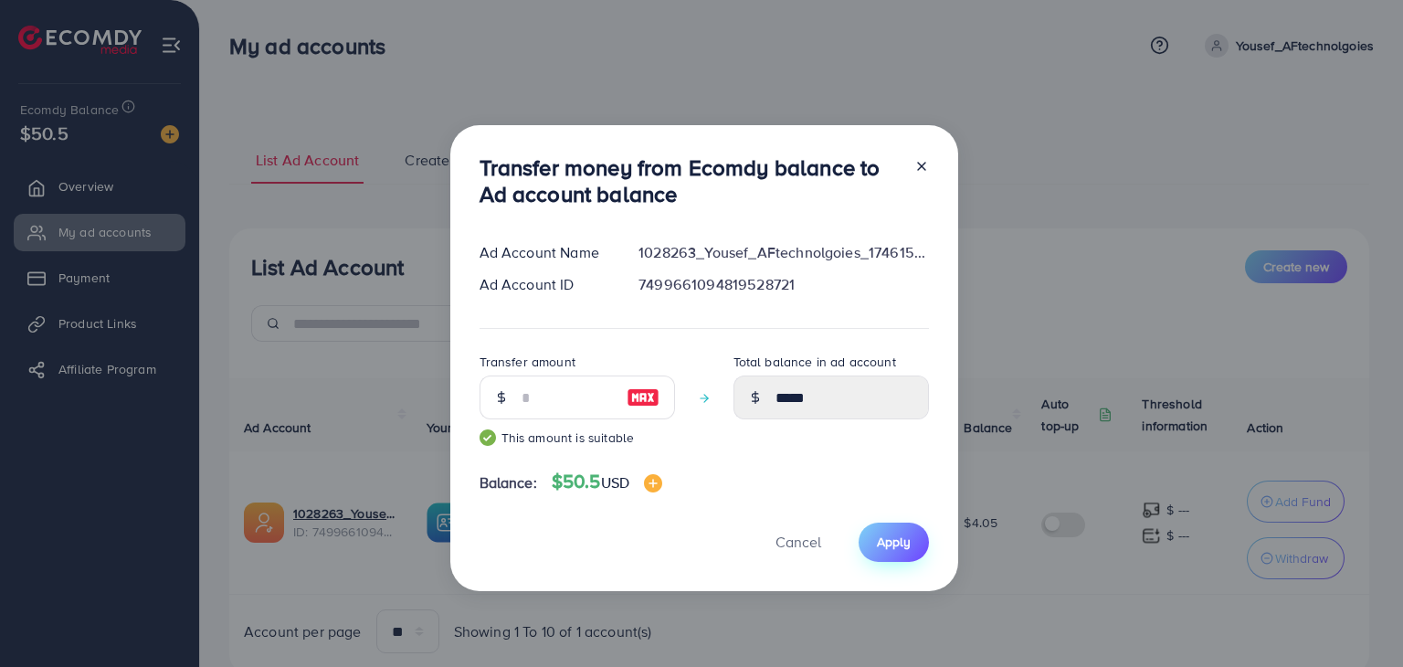
click at [884, 544] on span "Apply" at bounding box center [894, 542] width 34 height 18
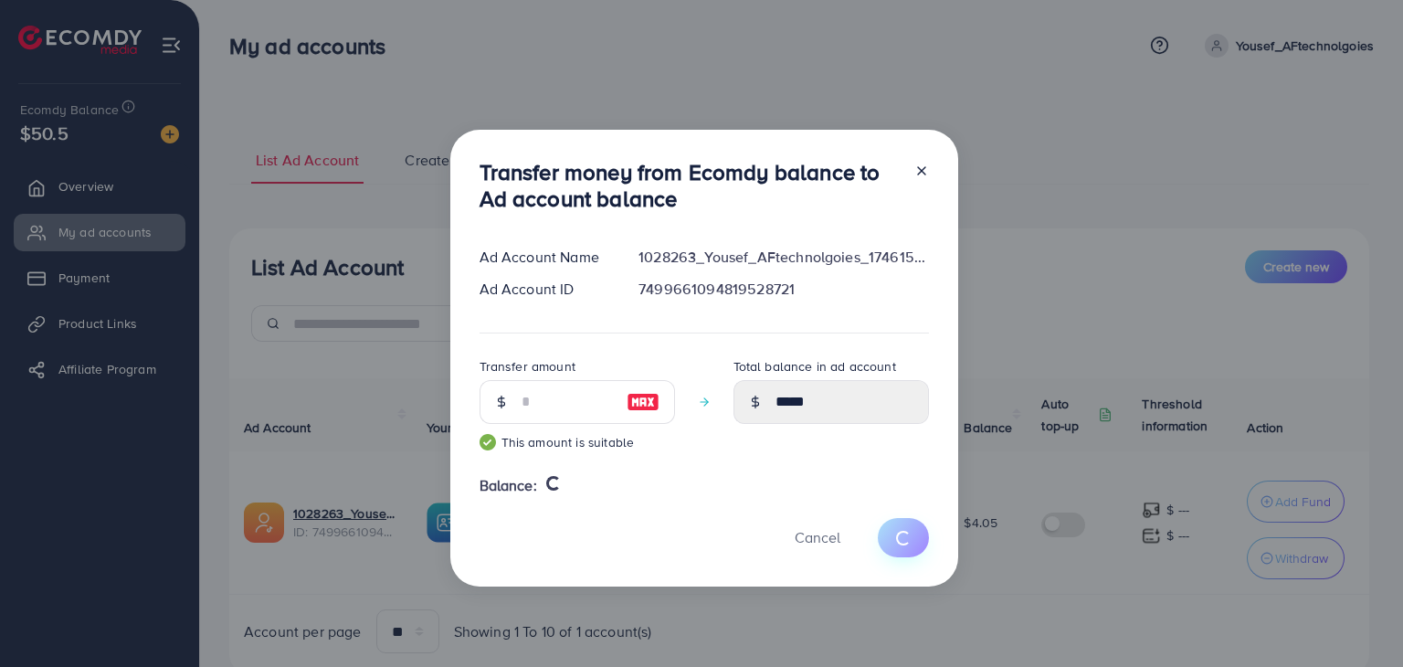
type input "****"
